Goal: Task Accomplishment & Management: Use online tool/utility

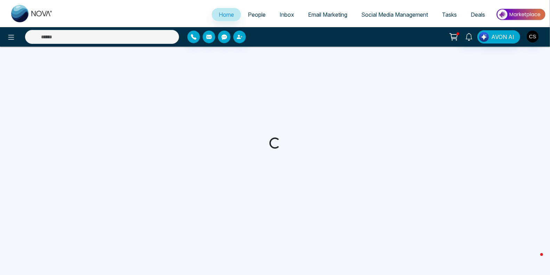
click at [255, 17] on span "People" at bounding box center [257, 14] width 18 height 7
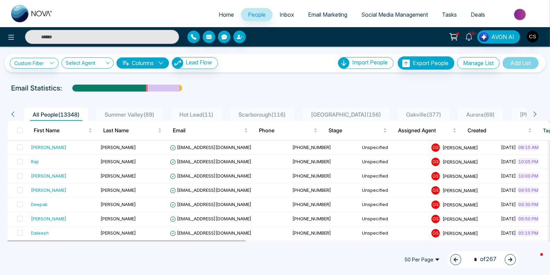
click at [280, 16] on span "Inbox" at bounding box center [286, 14] width 15 height 7
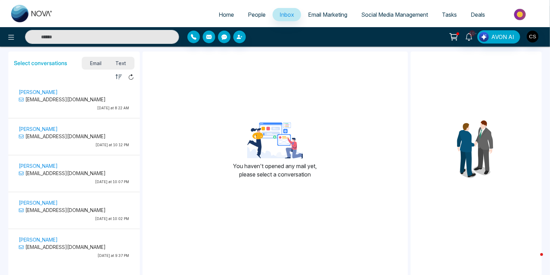
click at [313, 16] on span "Email Marketing" at bounding box center [327, 14] width 39 height 7
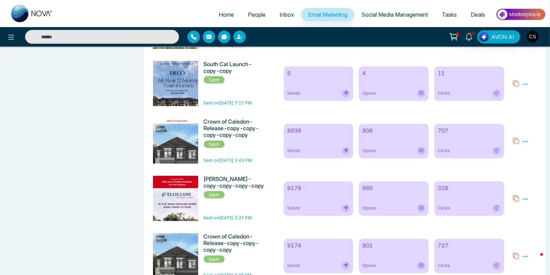
scroll to position [345, 0]
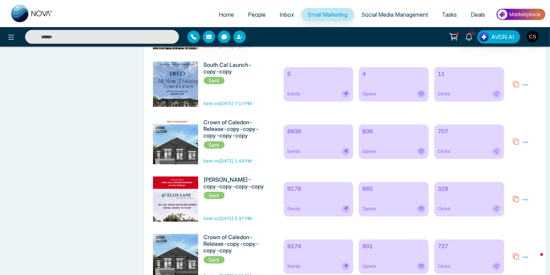
click at [514, 202] on icon at bounding box center [516, 199] width 6 height 6
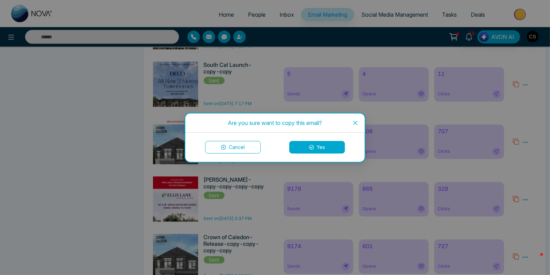
click at [328, 149] on button "Yes" at bounding box center [317, 147] width 56 height 13
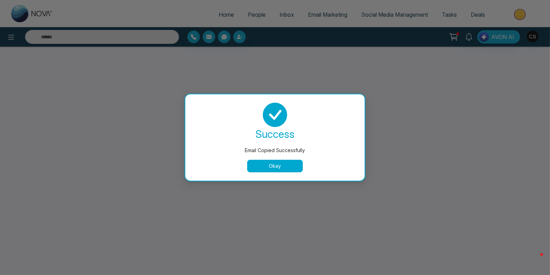
click at [290, 164] on button "Okay" at bounding box center [275, 166] width 56 height 13
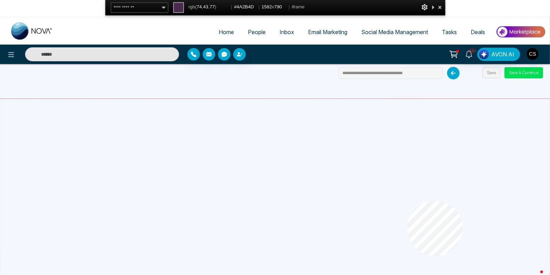
click at [407, 200] on div at bounding box center [275, 236] width 550 height 275
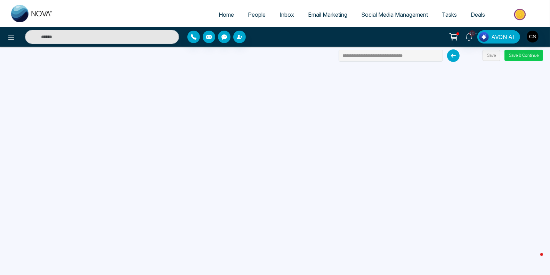
click at [526, 55] on button "Save & Continue" at bounding box center [523, 55] width 39 height 11
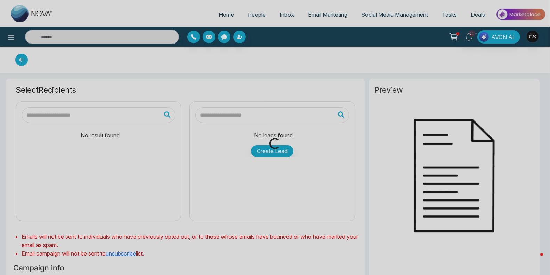
type input "**********"
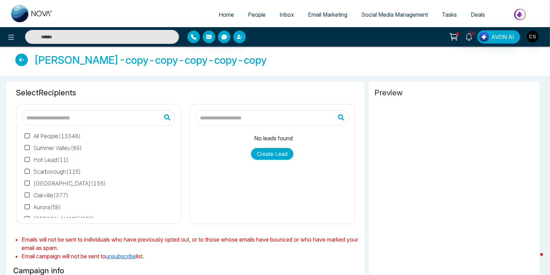
scroll to position [79, 0]
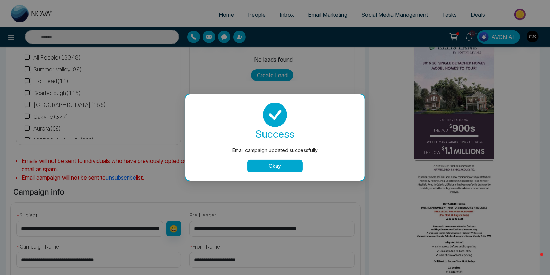
click at [260, 162] on button "Okay" at bounding box center [275, 166] width 56 height 13
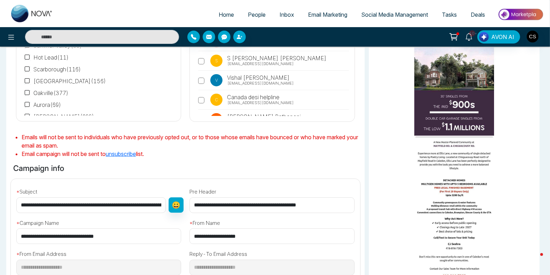
scroll to position [107, 0]
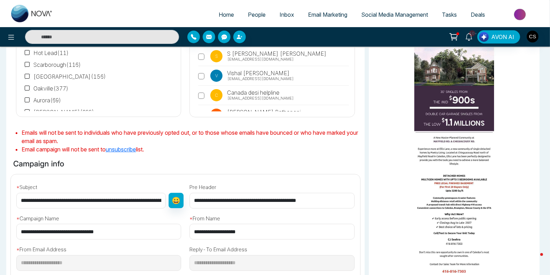
drag, startPoint x: 46, startPoint y: 232, endPoint x: 134, endPoint y: 236, distance: 87.7
click at [134, 236] on input "**********" at bounding box center [98, 231] width 165 height 16
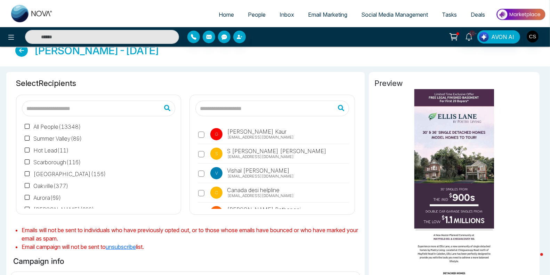
scroll to position [0, 0]
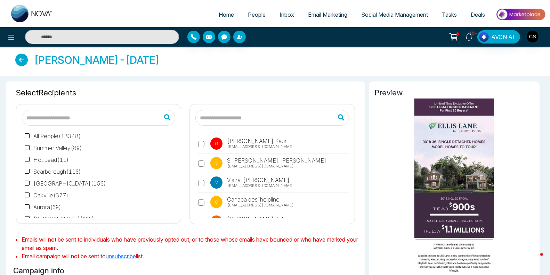
type input "**********"
click at [27, 203] on label "No Tags ( 3350 )" at bounding box center [49, 207] width 49 height 8
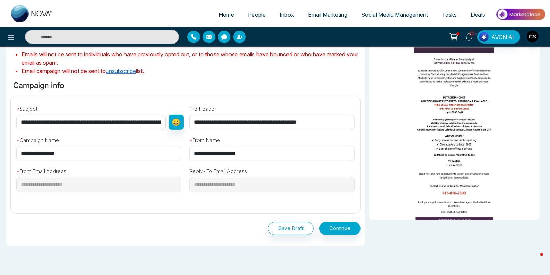
scroll to position [197, 0]
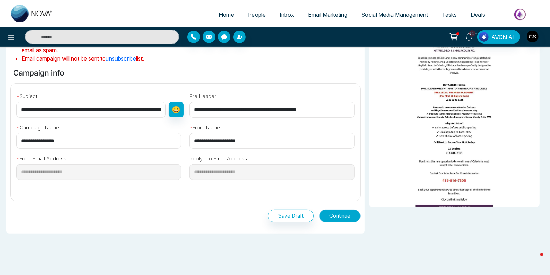
click at [333, 214] on button "Continue" at bounding box center [339, 215] width 41 height 13
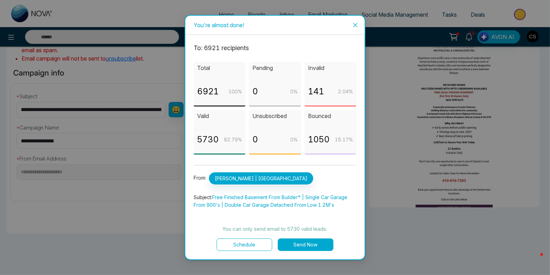
click at [307, 244] on button "Send Now" at bounding box center [306, 244] width 56 height 13
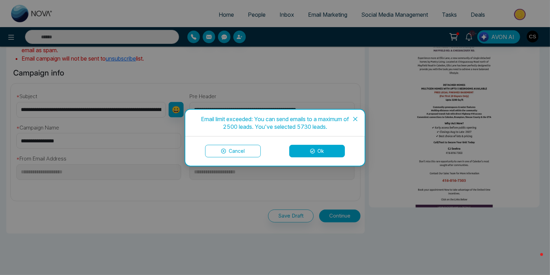
click at [244, 152] on button "Cancel" at bounding box center [233, 151] width 56 height 13
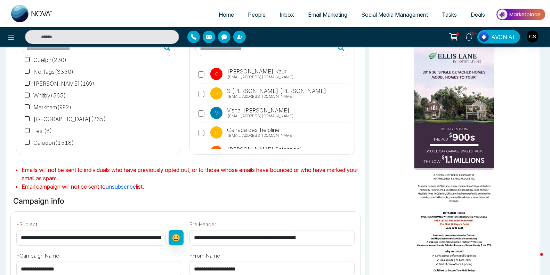
scroll to position [98, 0]
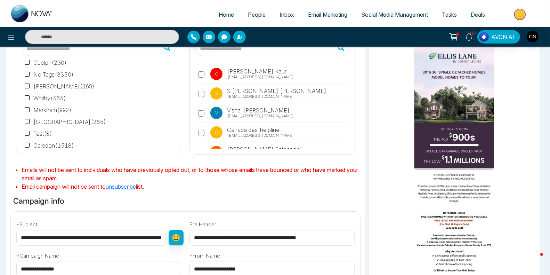
click at [306, 10] on link "Email Marketing" at bounding box center [327, 14] width 53 height 13
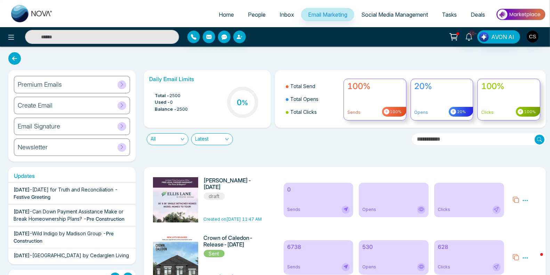
click at [251, 9] on link "People" at bounding box center [257, 14] width 32 height 13
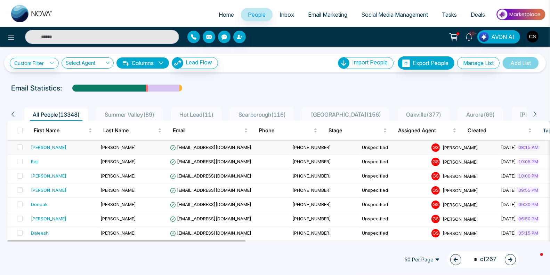
click at [69, 147] on div "[PERSON_NAME]" at bounding box center [63, 147] width 64 height 7
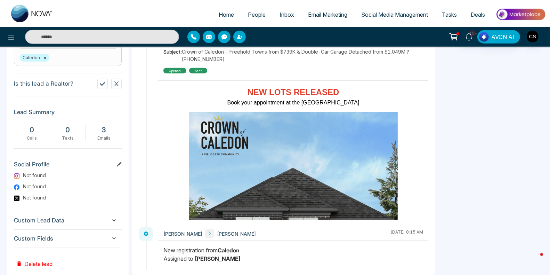
scroll to position [317, 0]
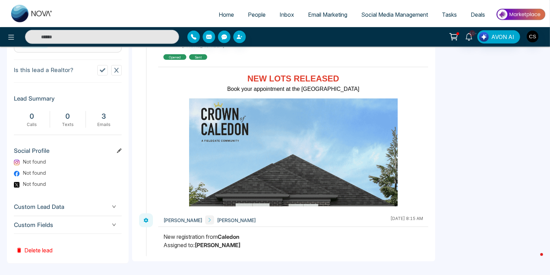
click at [48, 209] on span "Custom Lead Data" at bounding box center [68, 206] width 108 height 9
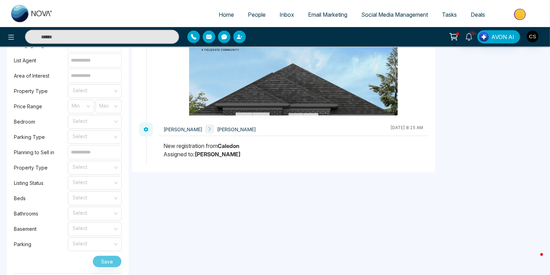
scroll to position [710, 0]
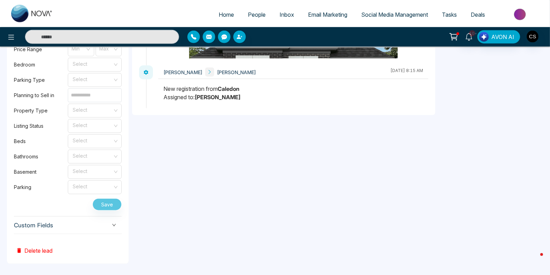
click at [60, 226] on span "Custom Fields" at bounding box center [68, 224] width 108 height 9
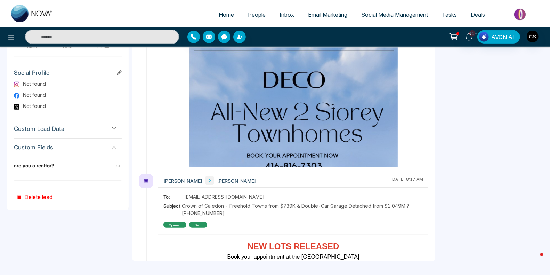
scroll to position [342, 0]
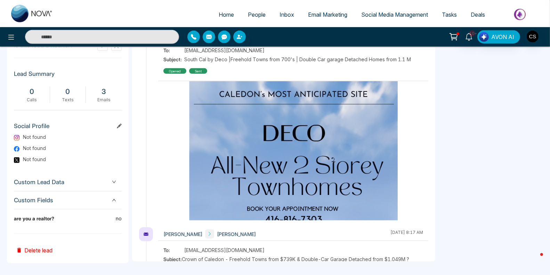
click at [308, 14] on span "Email Marketing" at bounding box center [327, 14] width 39 height 7
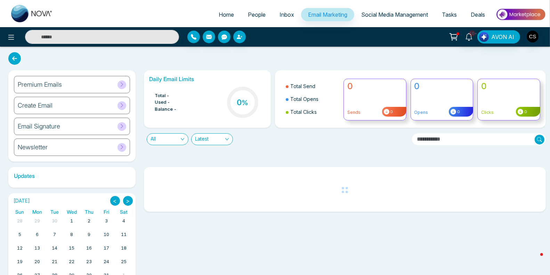
click at [258, 13] on span "People" at bounding box center [257, 14] width 18 height 7
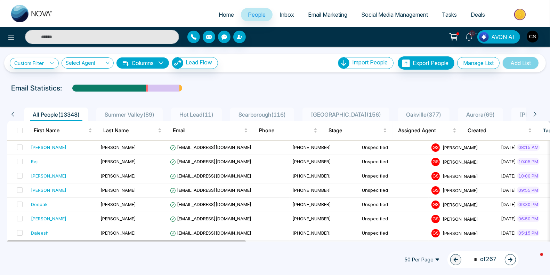
click at [131, 35] on input "text" at bounding box center [102, 37] width 154 height 14
type input "******"
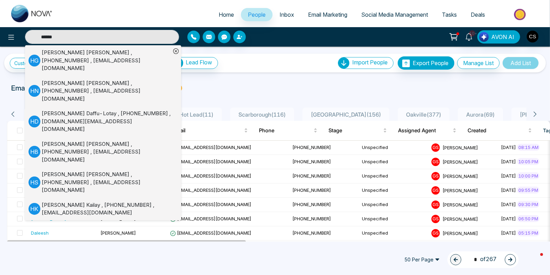
click at [134, 36] on input "******" at bounding box center [102, 37] width 154 height 14
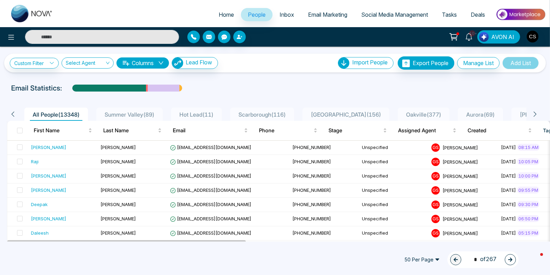
type input "******"
drag, startPoint x: 132, startPoint y: 37, endPoint x: 110, endPoint y: 87, distance: 54.0
click at [123, 58] on div "Home People Inbox Email Marketing Social Media Management Tasks Deals ****** 10…" at bounding box center [275, 137] width 550 height 275
drag, startPoint x: 116, startPoint y: 90, endPoint x: 69, endPoint y: 105, distance: 49.1
click at [69, 105] on div "Custom Filter Choose a filters Cancel Apply Select Agent Columns Lead Flow Impo…" at bounding box center [275, 144] width 550 height 195
